Goal: Information Seeking & Learning: Learn about a topic

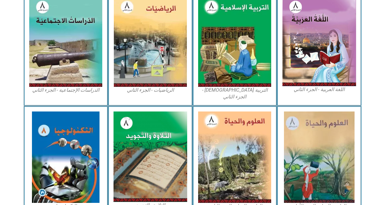
scroll to position [331, 0]
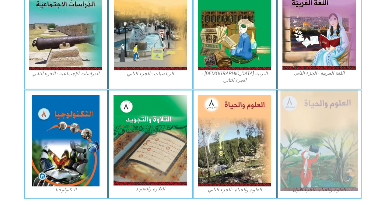
click at [316, 123] on img at bounding box center [320, 140] width 78 height 101
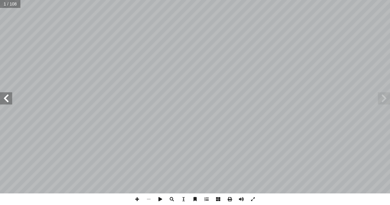
click at [9, 96] on span at bounding box center [6, 98] width 12 height 12
drag, startPoint x: 9, startPoint y: 96, endPoint x: 8, endPoint y: 99, distance: 3.1
click at [8, 99] on span at bounding box center [6, 98] width 12 height 12
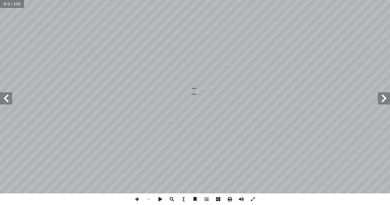
click at [8, 99] on span at bounding box center [6, 98] width 12 height 12
click at [10, 101] on span at bounding box center [6, 98] width 12 height 12
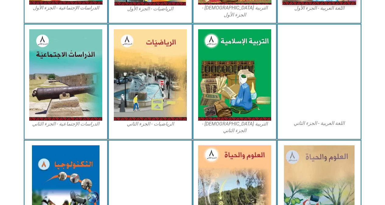
scroll to position [290, 0]
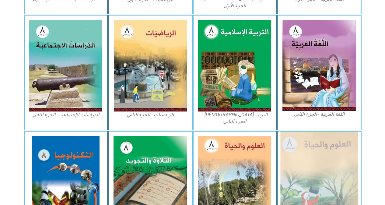
click at [305, 136] on img at bounding box center [320, 182] width 78 height 101
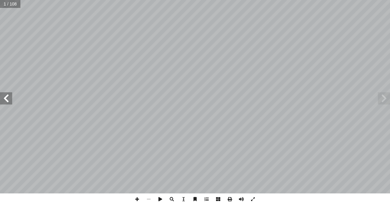
click at [6, 98] on span at bounding box center [6, 98] width 12 height 12
click at [5, 5] on input "text" at bounding box center [12, 4] width 24 height 8
type input "**"
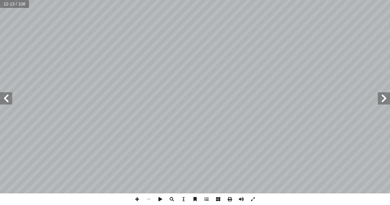
click at [7, 103] on span at bounding box center [6, 98] width 12 height 12
click at [204, 0] on html "الصفحة الرئيسية الصف الأول الصف الثاني الصف الثالث الصف الرابع الصف الخامس الصف…" at bounding box center [195, 27] width 390 height 55
click at [284, 0] on html "الصفحة الرئيسية الصف الأول الصف الثاني الصف الثالث الصف الرابع الصف الخامس الصف…" at bounding box center [195, 27] width 390 height 55
click at [291, 0] on html "الصفحة الرئيسية الصف الأول الصف الثاني الصف الثالث الصف الرابع الصف الخامس الصف…" at bounding box center [195, 27] width 390 height 55
